Goal: Task Accomplishment & Management: Complete application form

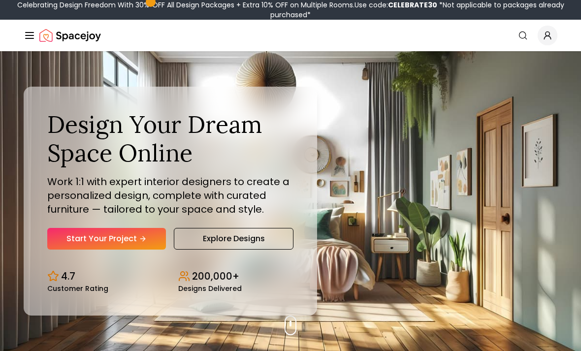
click at [73, 249] on link "Start Your Project" at bounding box center [106, 239] width 119 height 22
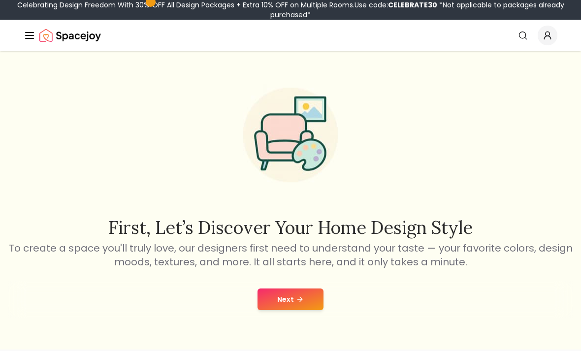
scroll to position [10, 0]
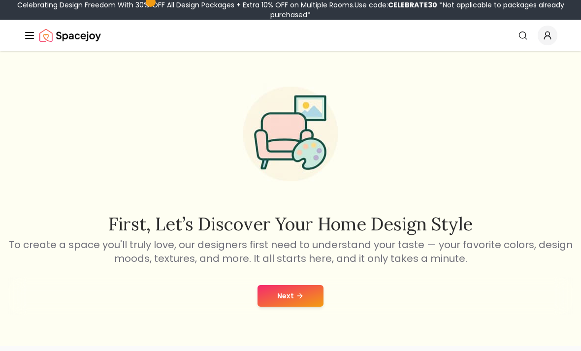
click at [310, 306] on button "Next" at bounding box center [290, 296] width 66 height 22
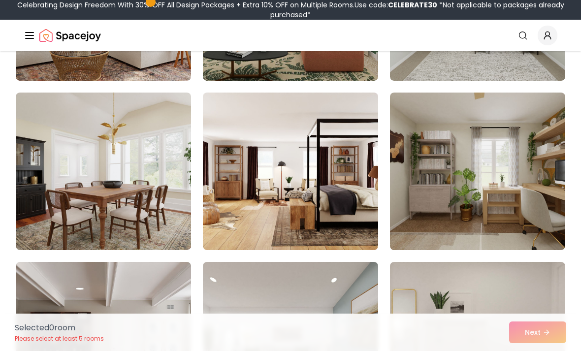
scroll to position [893, 0]
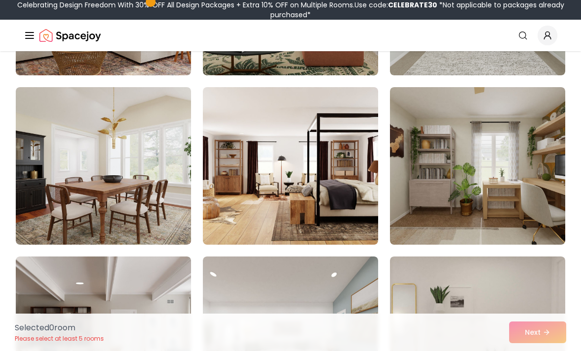
click at [524, 200] on img at bounding box center [477, 165] width 175 height 157
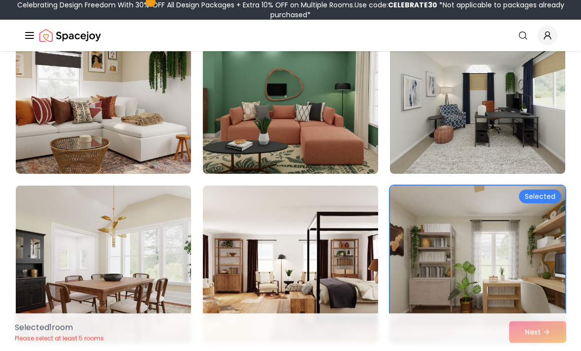
scroll to position [799, 0]
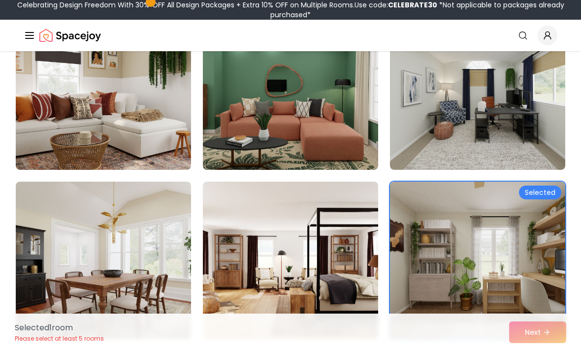
click at [347, 258] on img at bounding box center [290, 260] width 175 height 157
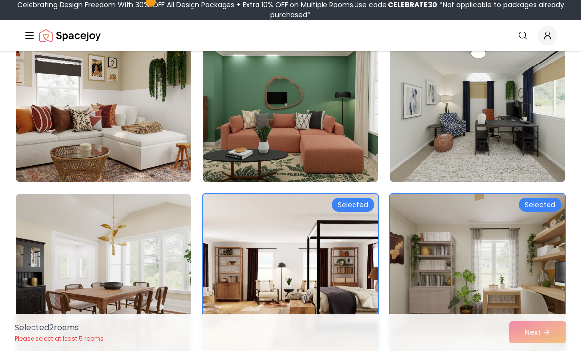
click at [343, 278] on img at bounding box center [290, 272] width 175 height 157
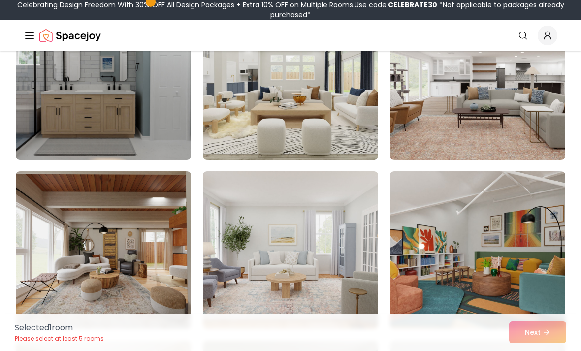
click at [533, 213] on img at bounding box center [477, 249] width 175 height 157
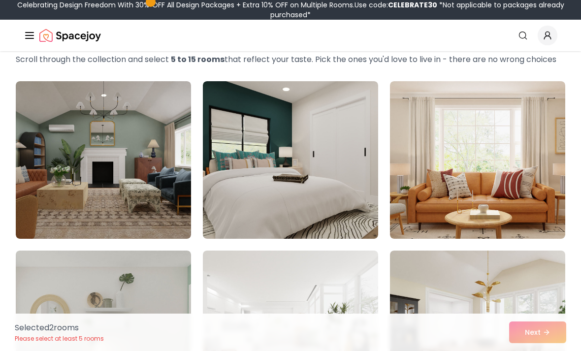
scroll to position [63, 0]
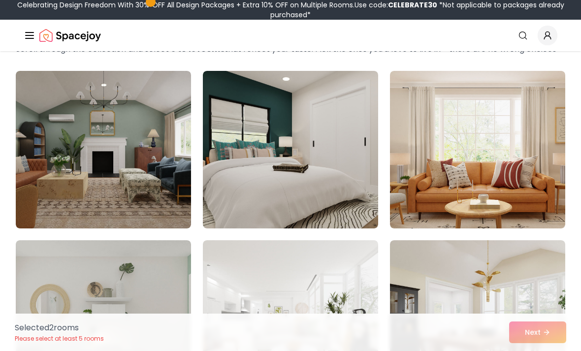
click at [86, 158] on img at bounding box center [103, 149] width 175 height 157
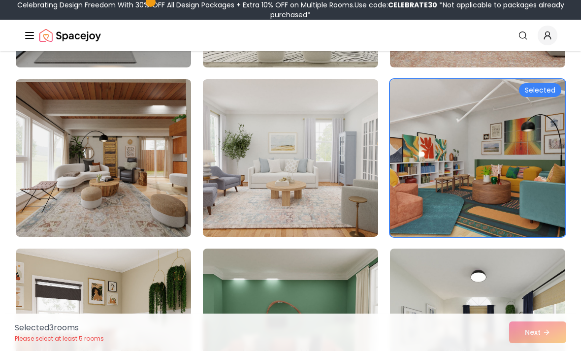
click at [86, 149] on img at bounding box center [103, 157] width 175 height 157
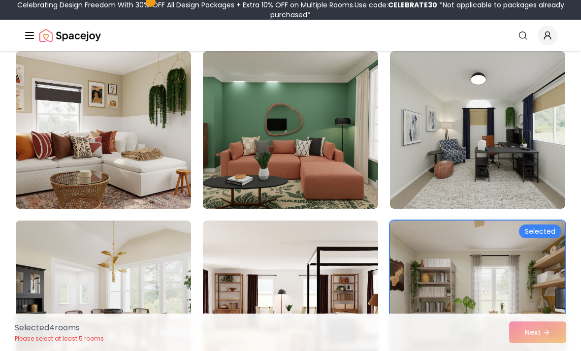
click at [76, 139] on img at bounding box center [103, 129] width 175 height 157
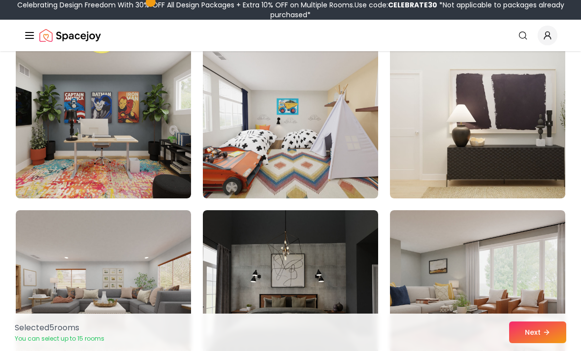
click at [70, 142] on img at bounding box center [103, 119] width 175 height 157
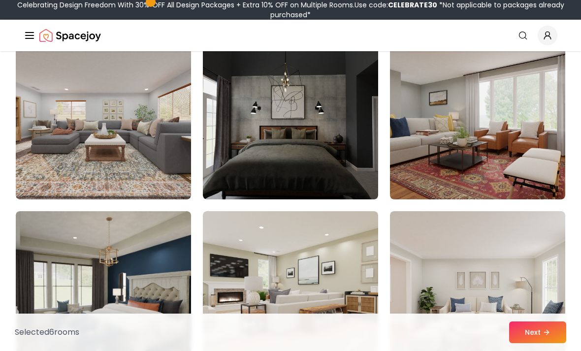
click at [332, 148] on img at bounding box center [290, 120] width 175 height 157
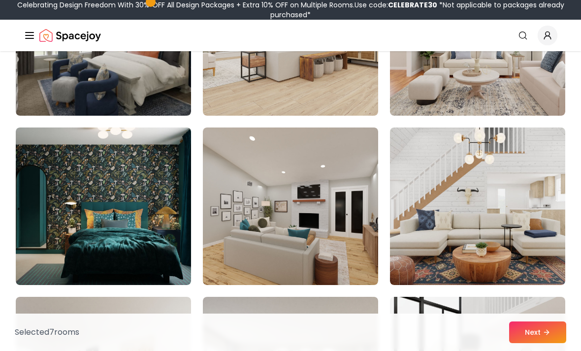
click at [55, 168] on img at bounding box center [103, 205] width 175 height 157
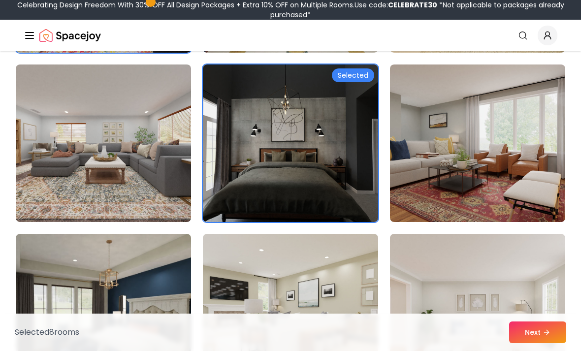
click at [350, 186] on img at bounding box center [290, 142] width 175 height 157
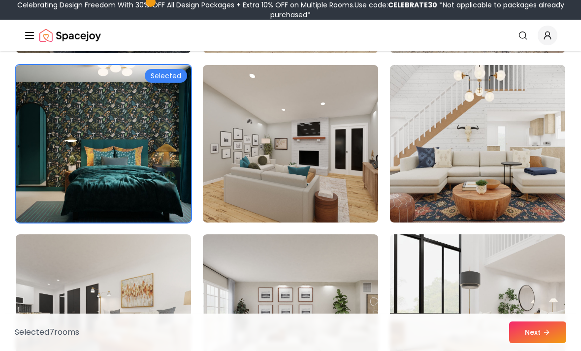
click at [506, 138] on img at bounding box center [477, 143] width 175 height 157
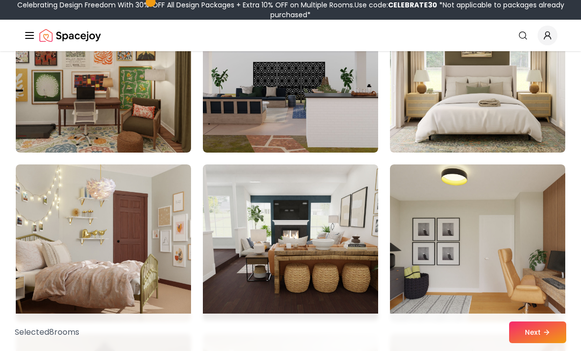
click at [58, 196] on img at bounding box center [103, 242] width 175 height 157
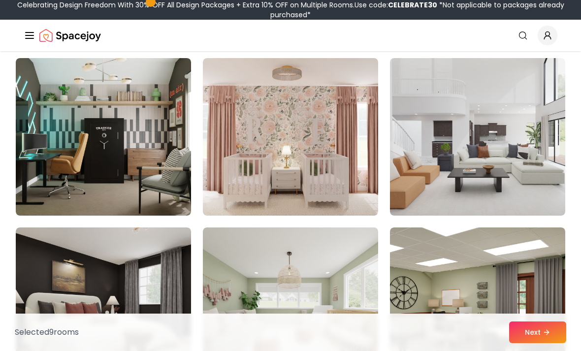
scroll to position [3282, 0]
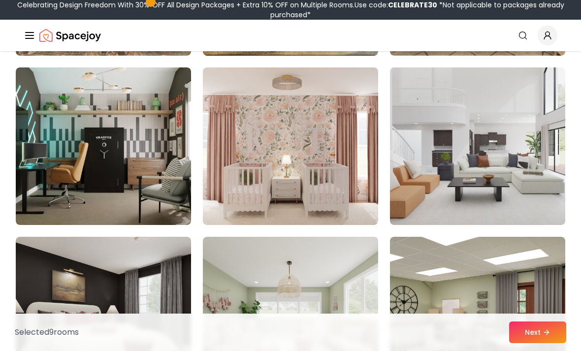
click at [40, 115] on img at bounding box center [103, 145] width 175 height 157
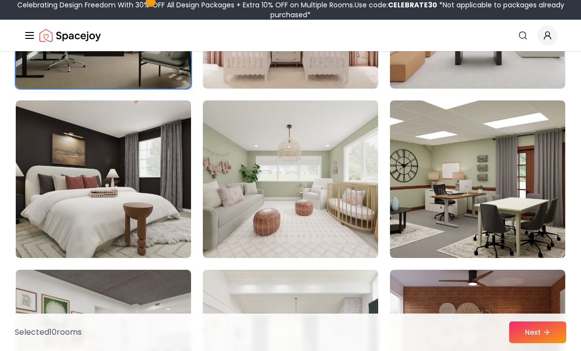
click at [358, 240] on img at bounding box center [290, 178] width 175 height 157
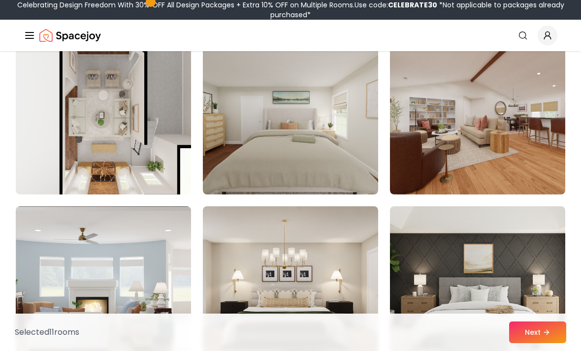
click at [513, 144] on img at bounding box center [477, 115] width 175 height 157
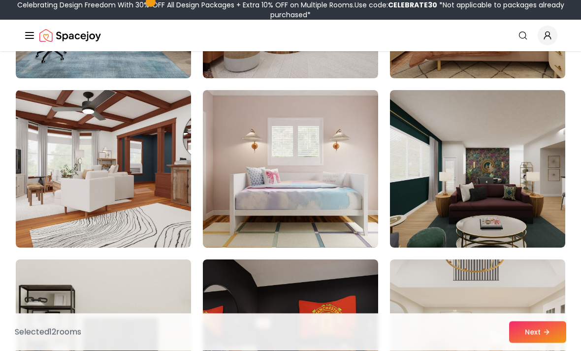
scroll to position [4614, 0]
click at [370, 190] on img at bounding box center [290, 168] width 175 height 157
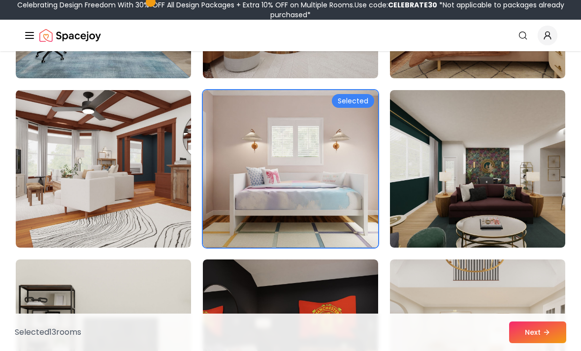
click at [470, 186] on img at bounding box center [477, 168] width 175 height 157
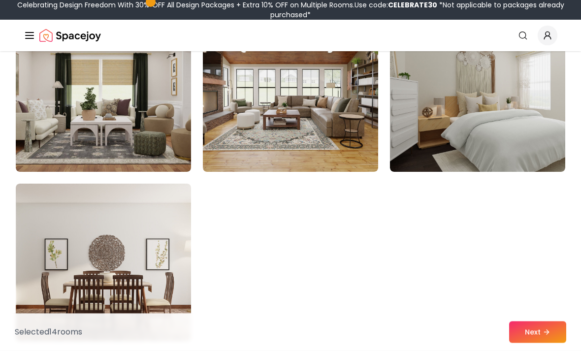
scroll to position [5536, 0]
click at [558, 343] on button "Next" at bounding box center [537, 332] width 57 height 22
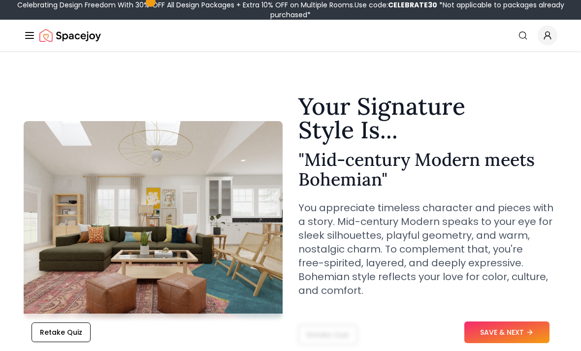
click at [533, 332] on icon at bounding box center [530, 332] width 8 height 8
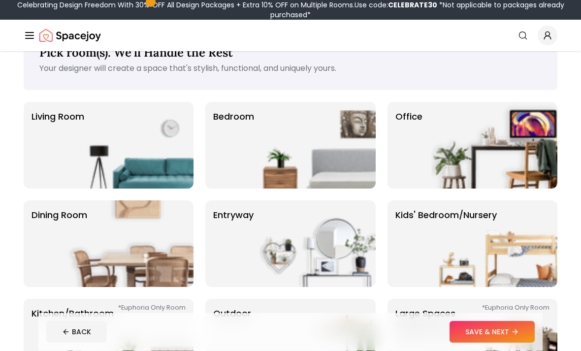
scroll to position [34, 0]
click at [328, 127] on img at bounding box center [312, 145] width 126 height 87
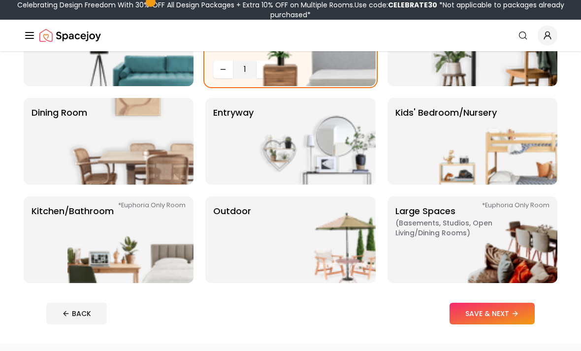
scroll to position [137, 0]
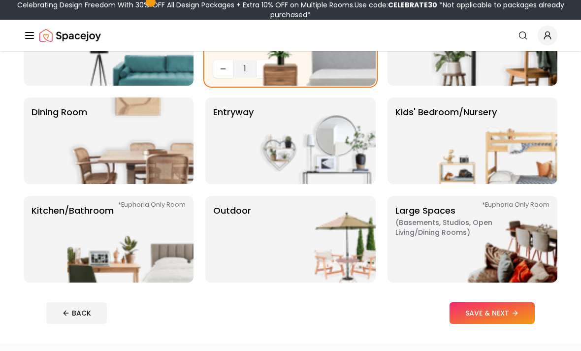
click at [532, 155] on img at bounding box center [494, 140] width 126 height 87
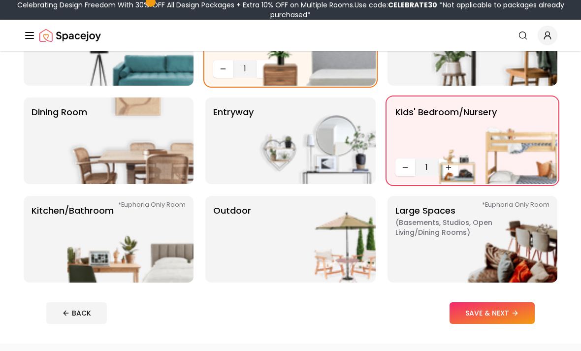
click at [337, 260] on img at bounding box center [312, 239] width 126 height 87
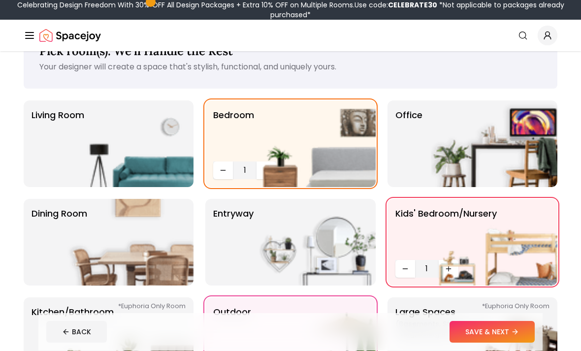
scroll to position [35, 0]
click at [74, 138] on img at bounding box center [130, 143] width 126 height 87
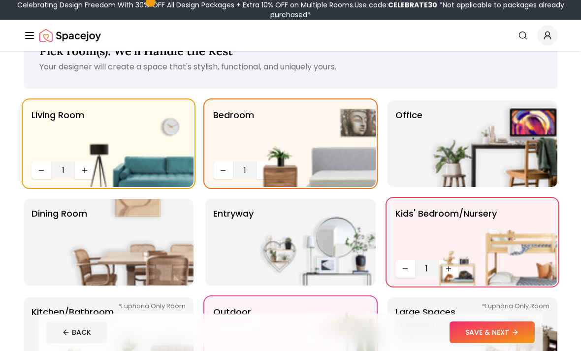
click at [515, 154] on img at bounding box center [494, 143] width 126 height 87
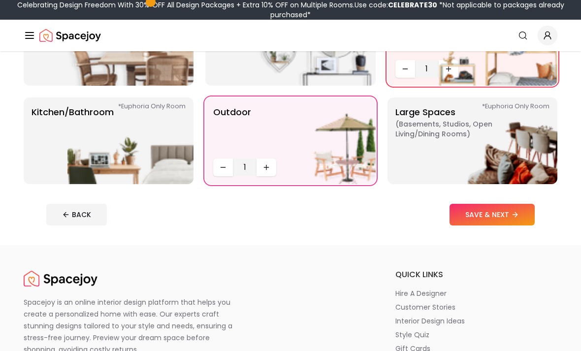
scroll to position [235, 0]
click at [510, 219] on button "SAVE & NEXT" at bounding box center [491, 215] width 85 height 22
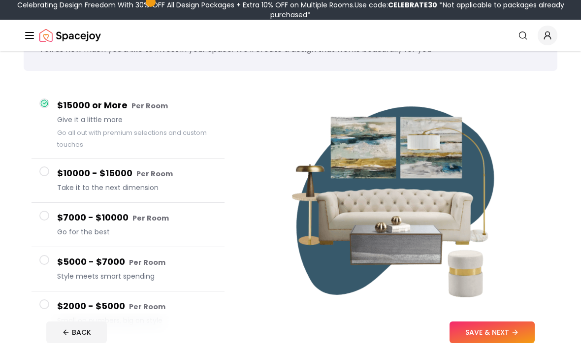
scroll to position [55, 0]
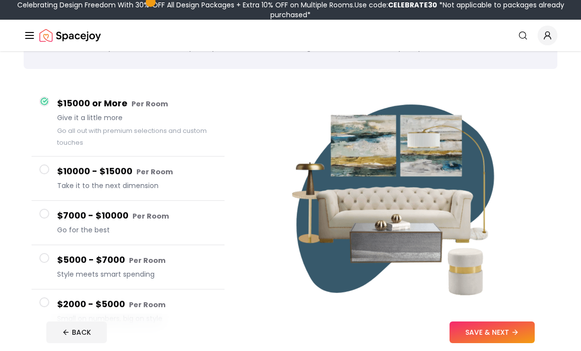
click at [33, 303] on button "$2000 - $5000 Per Room Small on numbers, big on style" at bounding box center [127, 311] width 193 height 44
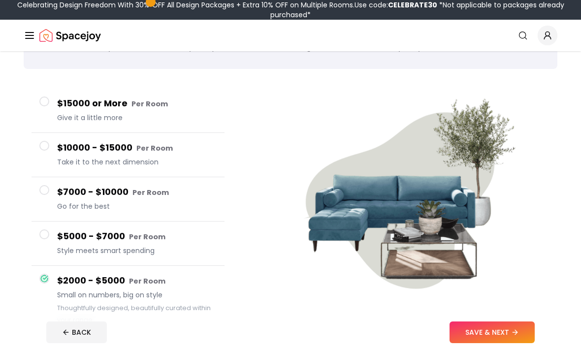
click at [502, 343] on button "SAVE & NEXT" at bounding box center [491, 332] width 85 height 22
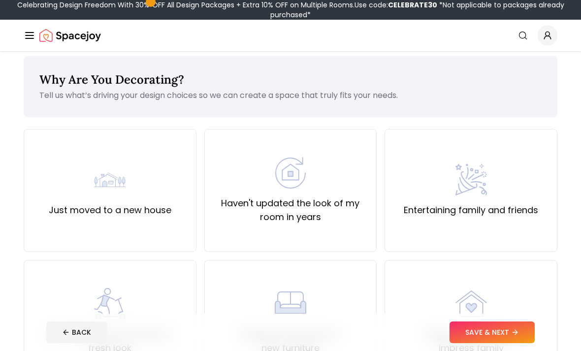
scroll to position [6, 0]
click at [504, 343] on button "SAVE & NEXT" at bounding box center [491, 332] width 85 height 22
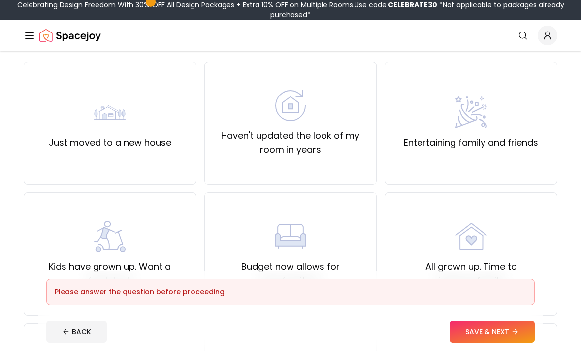
scroll to position [81, 0]
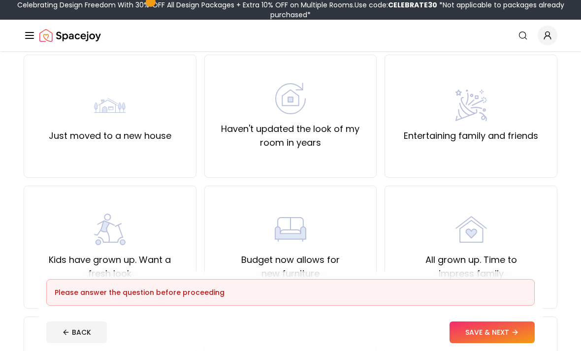
click at [86, 227] on div "Kids have grown up. Want a fresh look" at bounding box center [110, 247] width 156 height 67
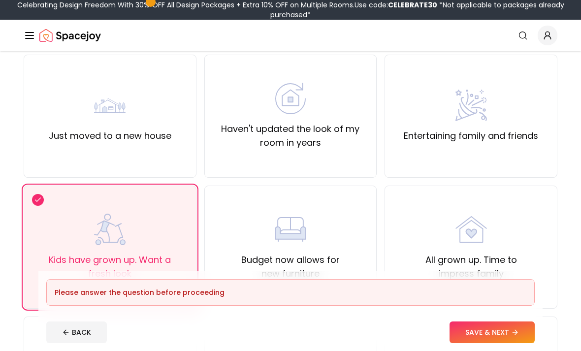
click at [70, 218] on div "Kids have grown up. Want a fresh look" at bounding box center [110, 247] width 156 height 67
click at [57, 211] on div "Kids have grown up. Want a fresh look" at bounding box center [110, 247] width 173 height 123
click at [48, 199] on div "Kids have grown up. Want a fresh look" at bounding box center [110, 247] width 173 height 123
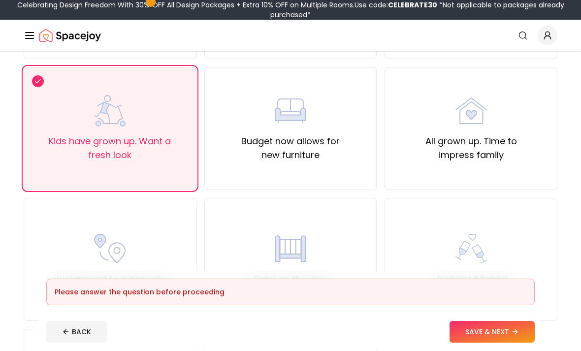
scroll to position [230, 0]
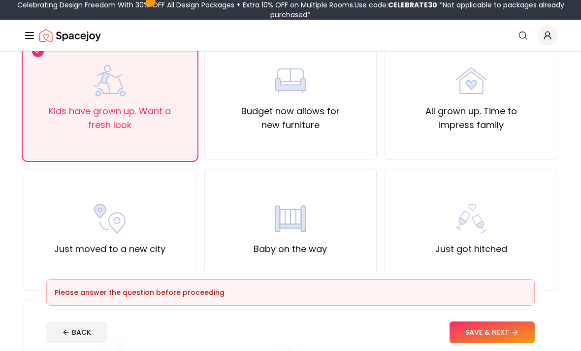
click at [370, 238] on div "Baby on the way" at bounding box center [290, 229] width 173 height 123
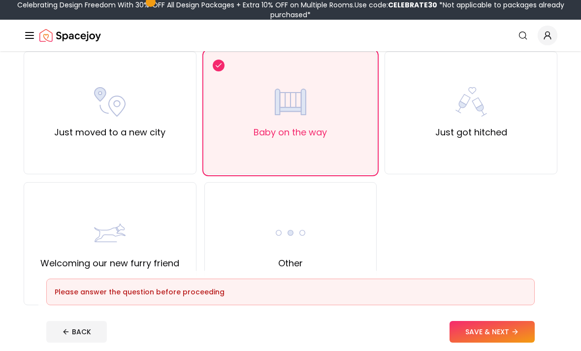
scroll to position [356, 0]
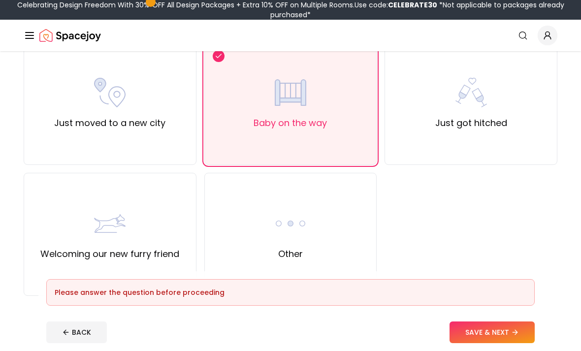
click at [356, 233] on div "Other" at bounding box center [290, 234] width 173 height 123
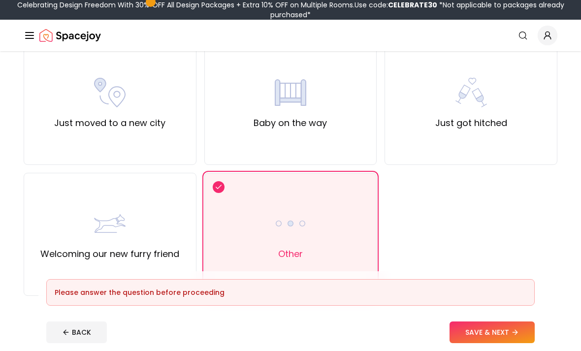
click at [527, 343] on button "SAVE & NEXT" at bounding box center [491, 332] width 85 height 22
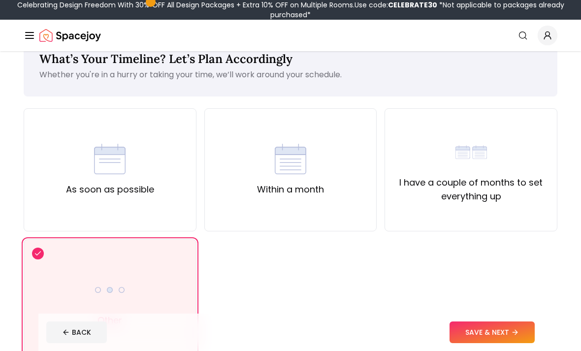
scroll to position [28, 0]
click at [83, 145] on div "As soon as possible" at bounding box center [110, 169] width 88 height 53
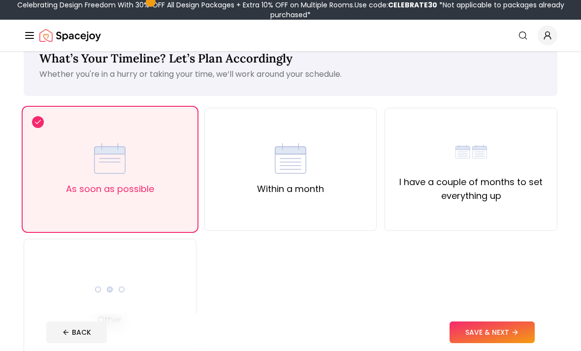
scroll to position [27, 0]
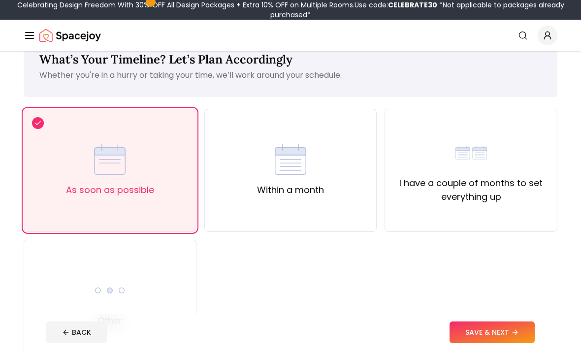
click at [516, 340] on button "SAVE & NEXT" at bounding box center [491, 332] width 85 height 22
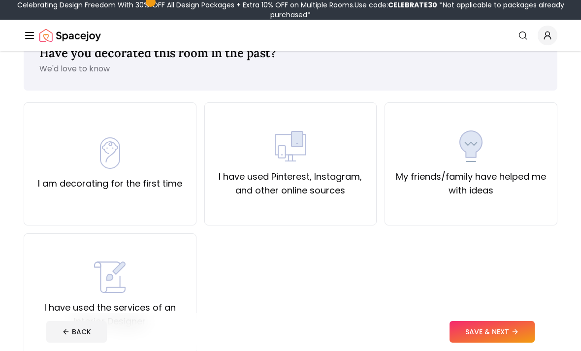
scroll to position [33, 0]
click at [63, 164] on div "I am decorating for the first time" at bounding box center [110, 163] width 144 height 53
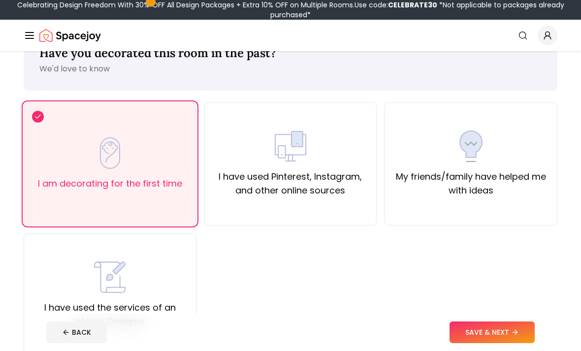
click at [497, 343] on button "SAVE & NEXT" at bounding box center [491, 332] width 85 height 22
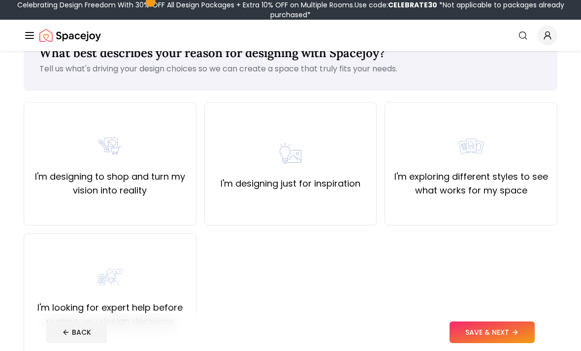
click at [90, 343] on button "BACK" at bounding box center [76, 332] width 61 height 22
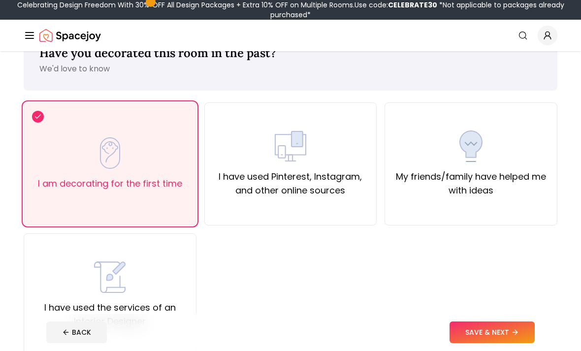
click at [442, 154] on div "My friends/family have helped me with ideas" at bounding box center [471, 163] width 156 height 67
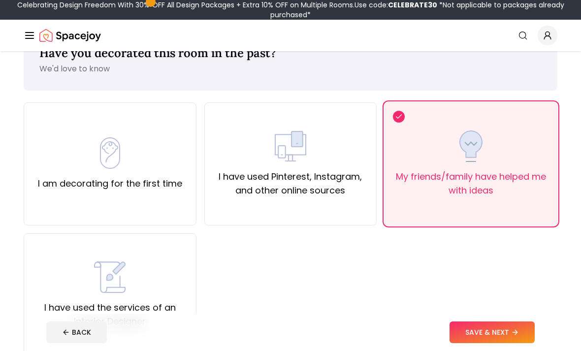
click at [508, 343] on button "SAVE & NEXT" at bounding box center [491, 332] width 85 height 22
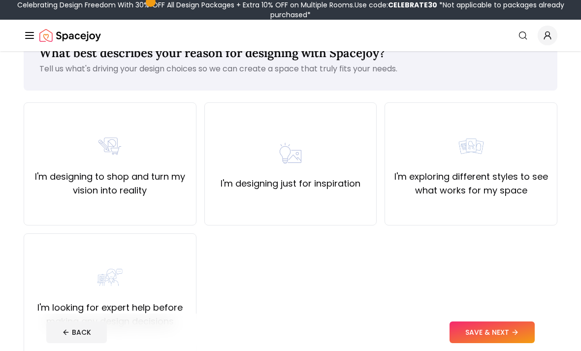
click at [56, 136] on div "I'm designing to shop and turn my vision into reality" at bounding box center [110, 163] width 156 height 67
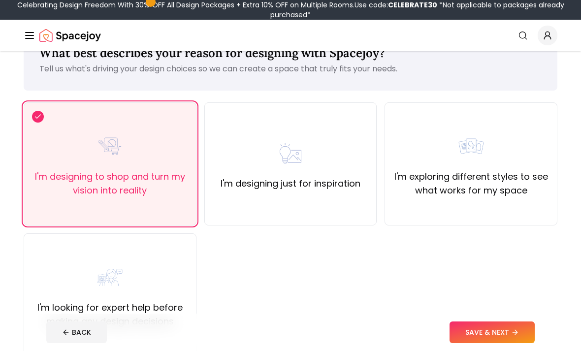
click at [61, 131] on div "I'm designing to shop and turn my vision into reality" at bounding box center [110, 163] width 156 height 67
click at [352, 205] on div "I'm designing just for inspiration" at bounding box center [290, 163] width 173 height 123
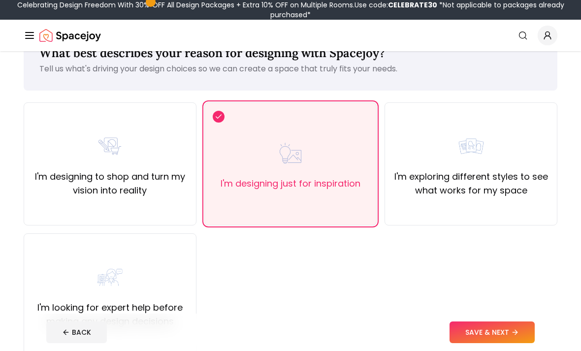
click at [513, 336] on icon at bounding box center [515, 332] width 8 height 8
